Goal: Task Accomplishment & Management: Manage account settings

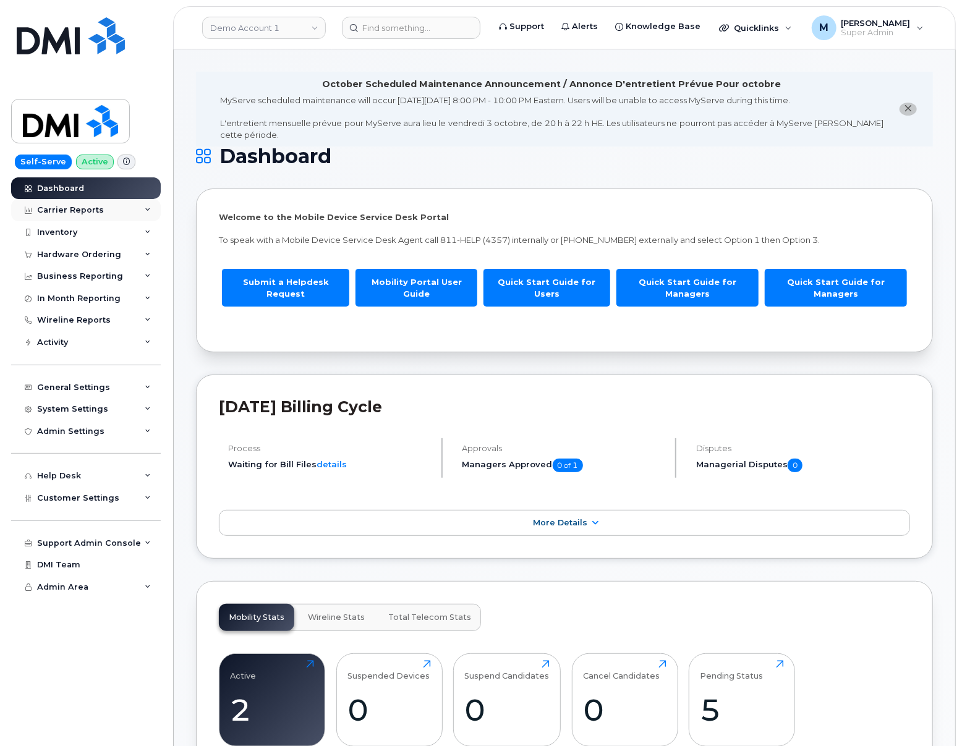
click at [85, 210] on div "Carrier Reports" at bounding box center [70, 210] width 67 height 10
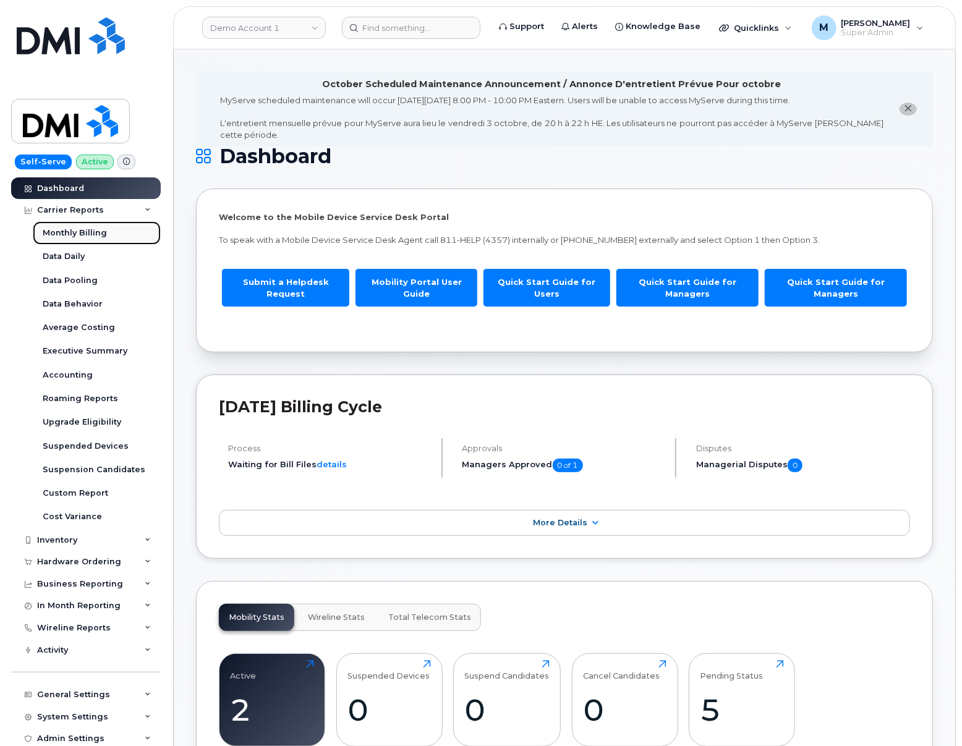
click at [82, 234] on div "Monthly Billing" at bounding box center [75, 233] width 64 height 11
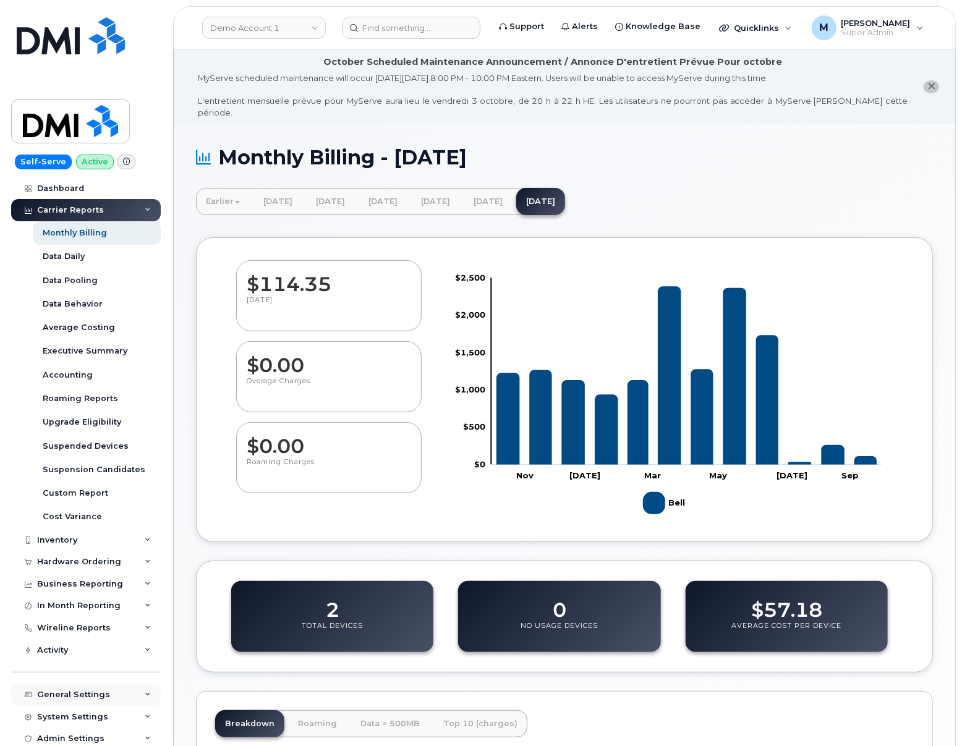
click at [85, 697] on div "General Settings" at bounding box center [73, 695] width 73 height 10
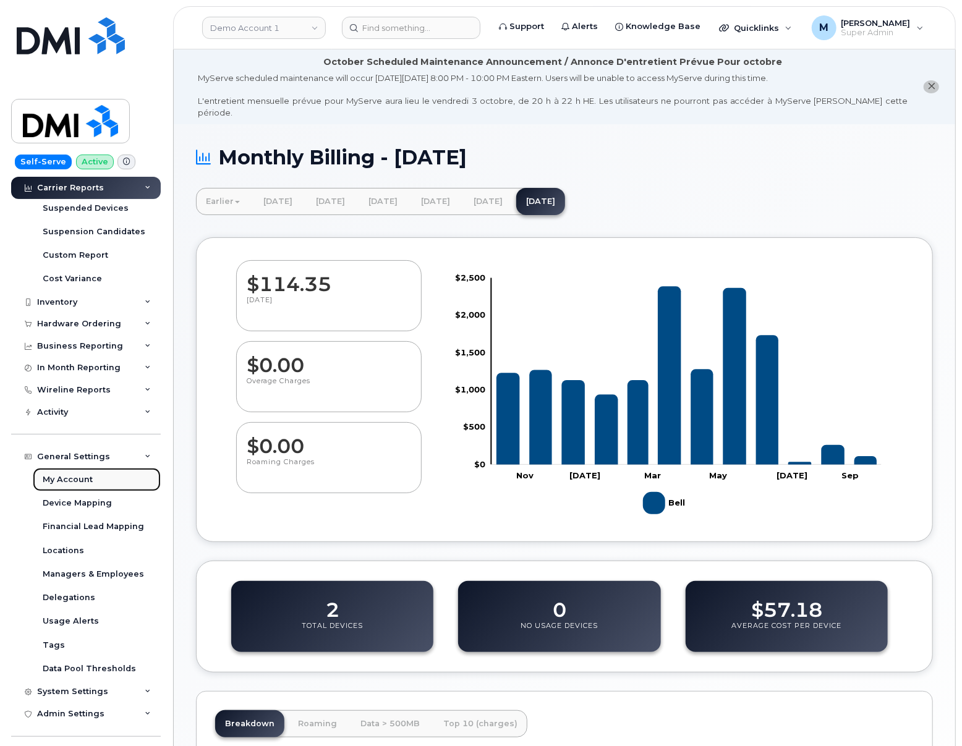
click at [106, 478] on link "My Account" at bounding box center [97, 479] width 128 height 23
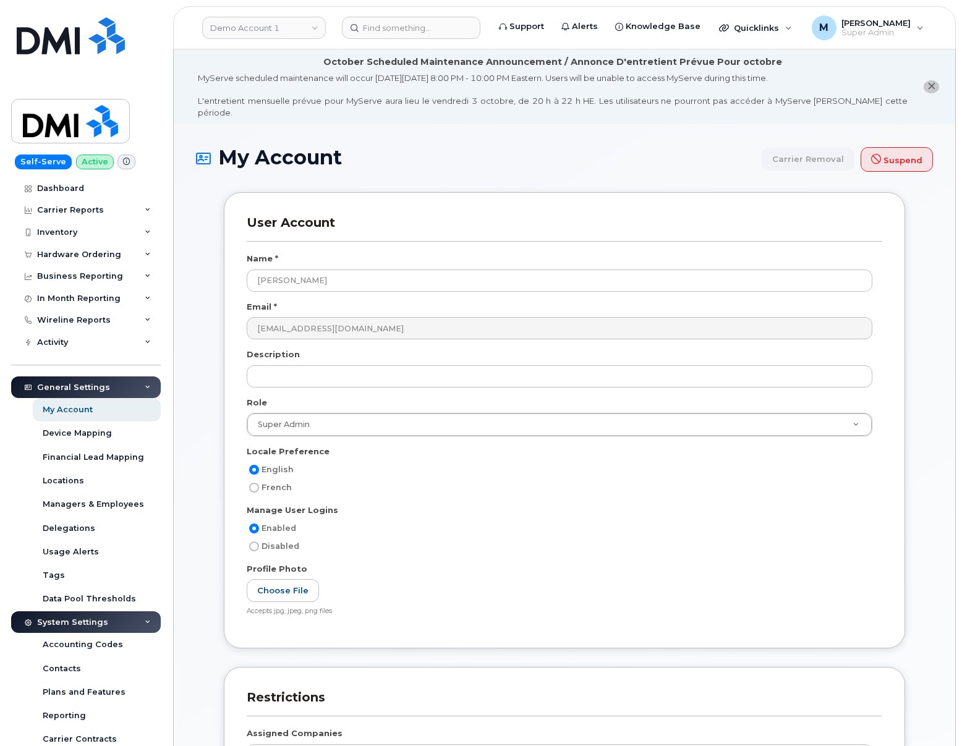
select select
click at [207, 638] on div "User Account Name * Mathew Email * mhinton@dminc.com Description Role Super Adm…" at bounding box center [564, 670] width 719 height 957
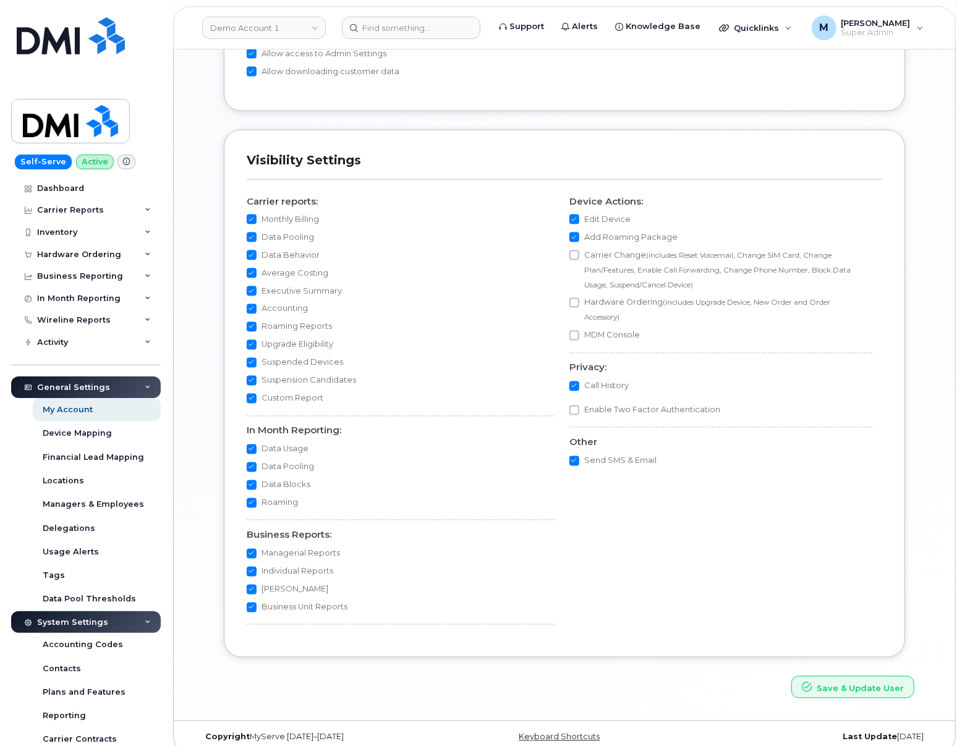
scroll to position [0, 0]
